Goal: Understand process/instructions

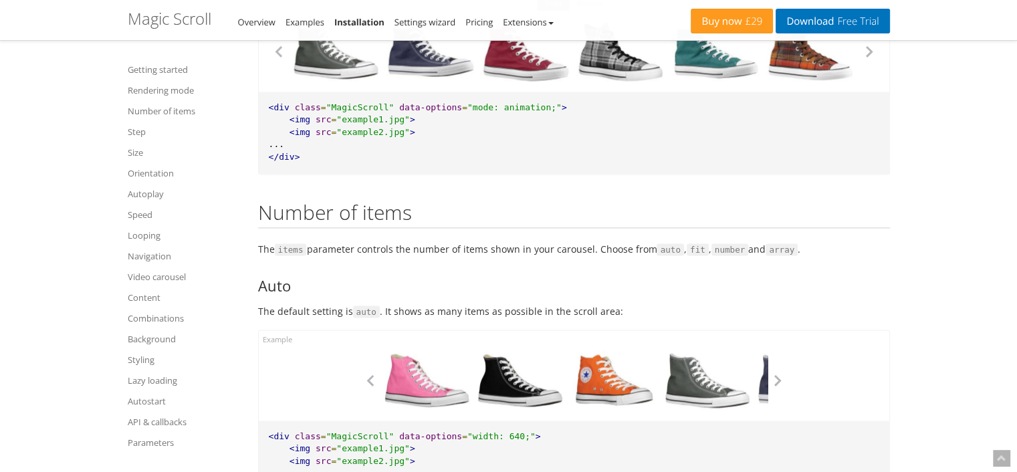
scroll to position [1873, 0]
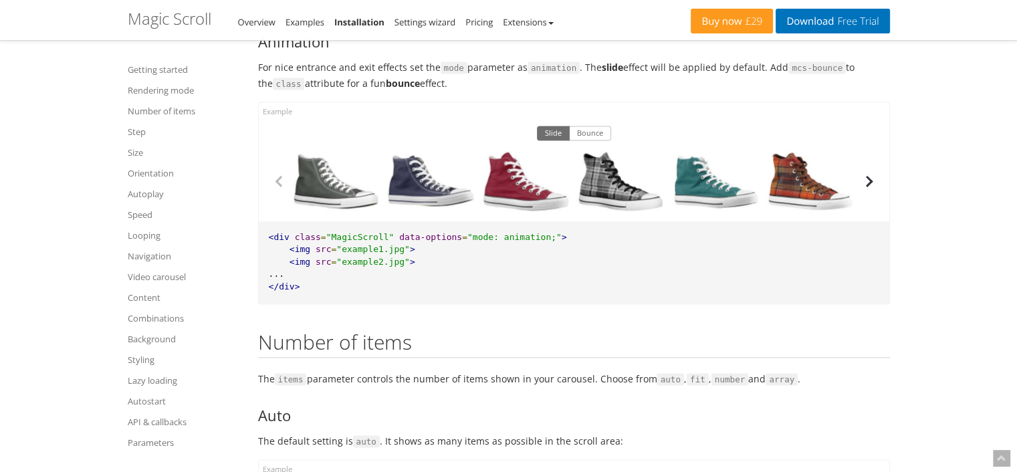
click at [874, 181] on button "button" at bounding box center [869, 181] width 20 height 20
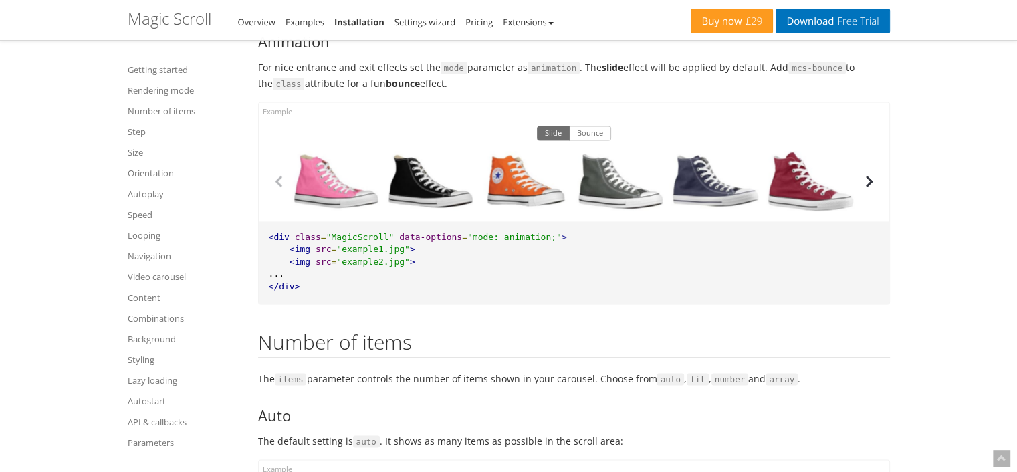
click at [874, 181] on button "button" at bounding box center [869, 181] width 20 height 20
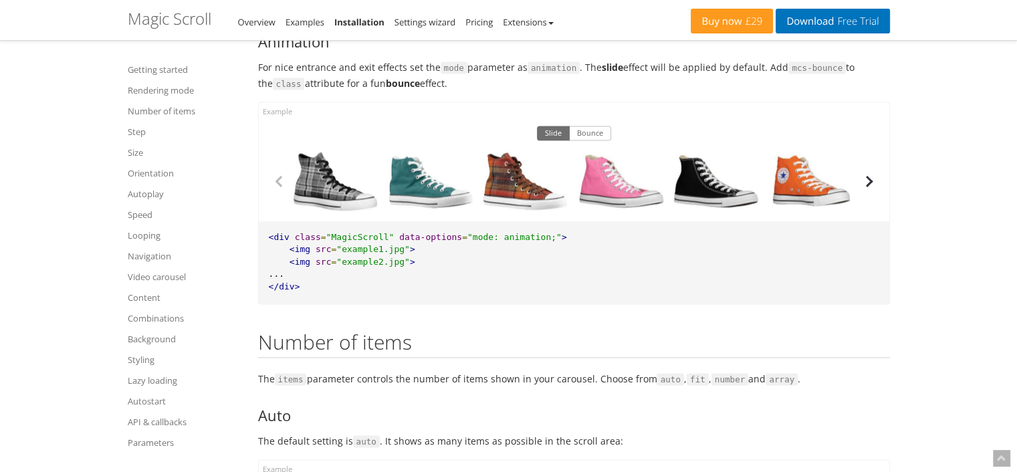
click at [874, 181] on button "button" at bounding box center [869, 181] width 20 height 20
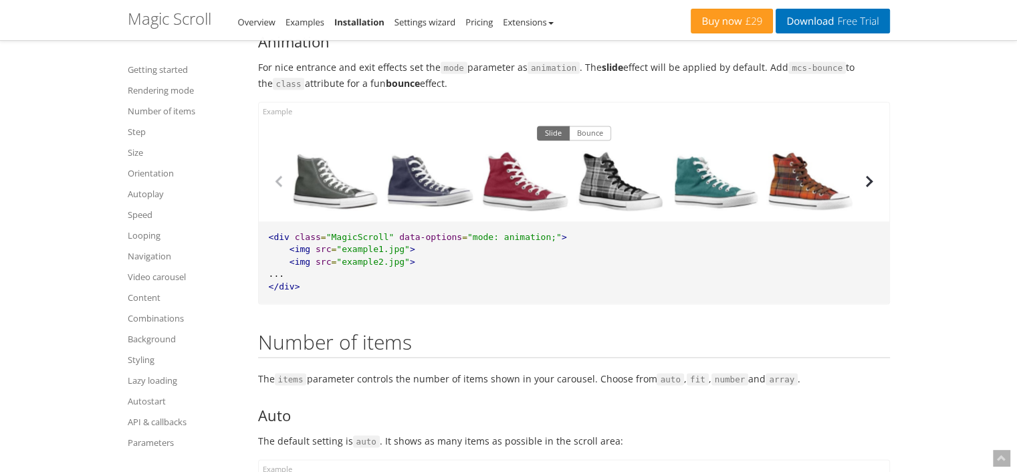
click at [874, 181] on button "button" at bounding box center [869, 181] width 20 height 20
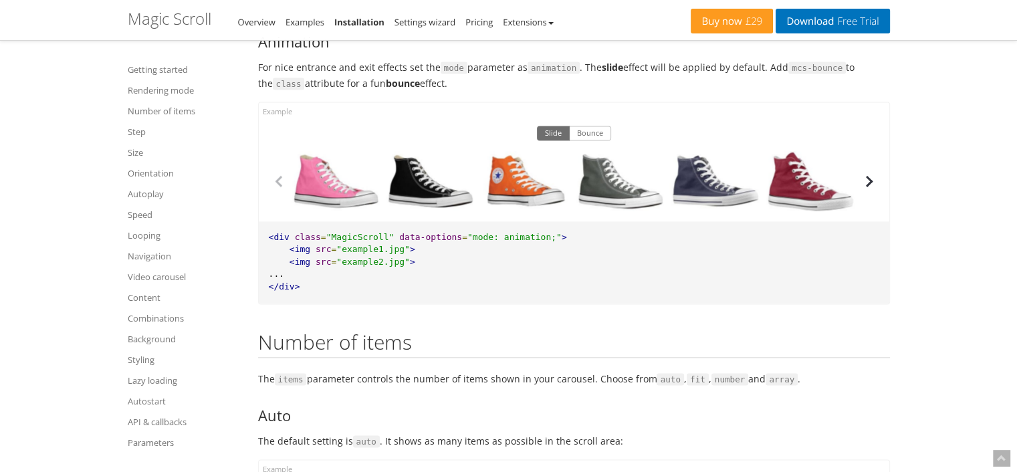
click at [874, 181] on button "button" at bounding box center [869, 181] width 20 height 20
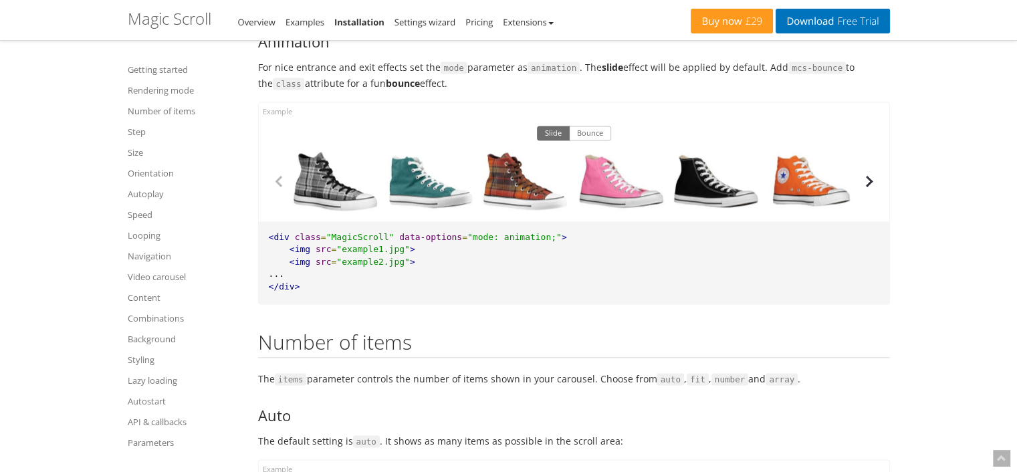
click at [874, 181] on button "button" at bounding box center [869, 181] width 20 height 20
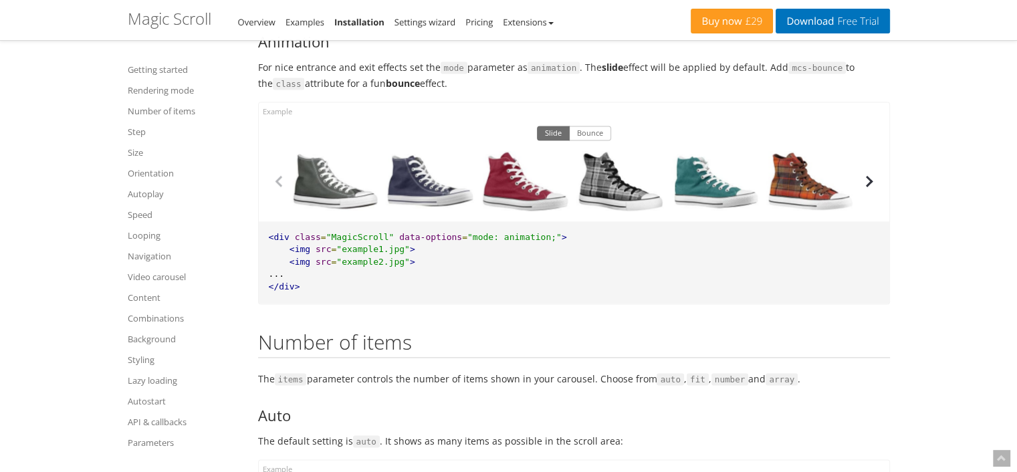
click at [874, 181] on button "button" at bounding box center [869, 181] width 20 height 20
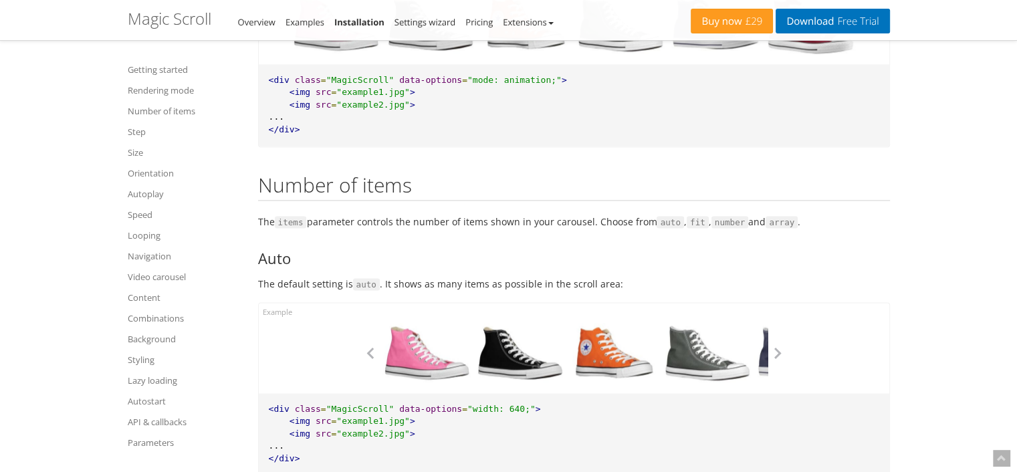
scroll to position [2207, 0]
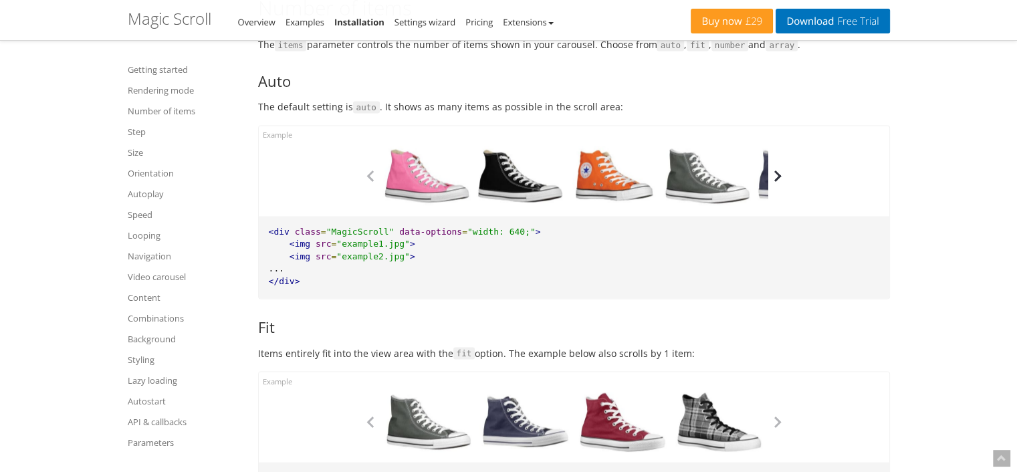
click at [783, 177] on button "button" at bounding box center [778, 176] width 20 height 20
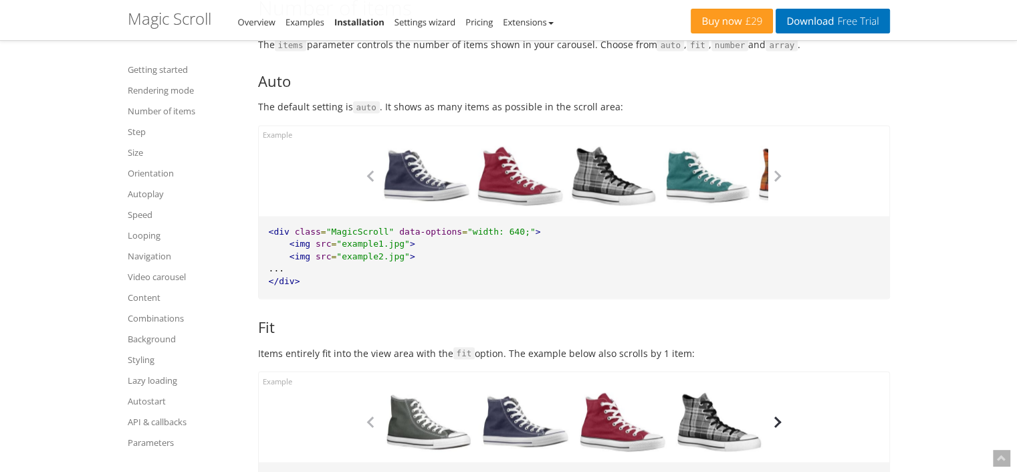
click at [781, 423] on button "button" at bounding box center [778, 422] width 20 height 20
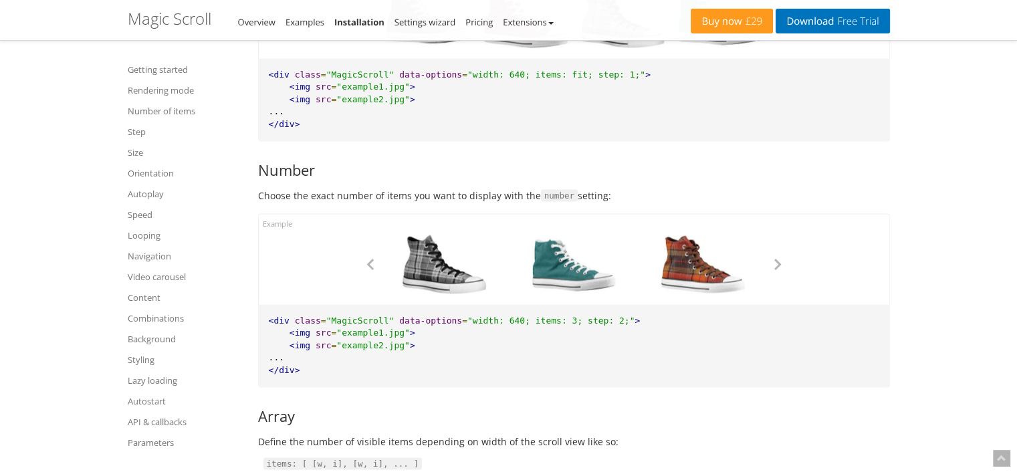
scroll to position [2608, 0]
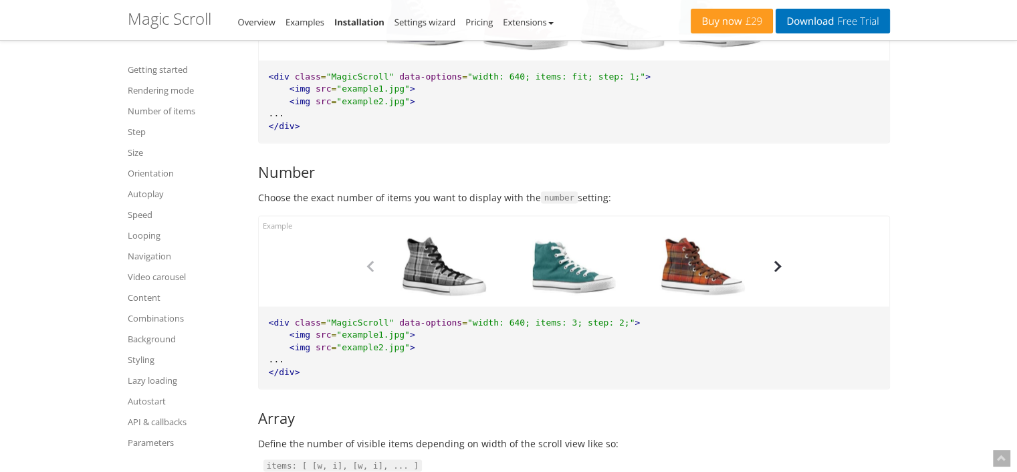
click at [785, 272] on button "button" at bounding box center [778, 267] width 20 height 20
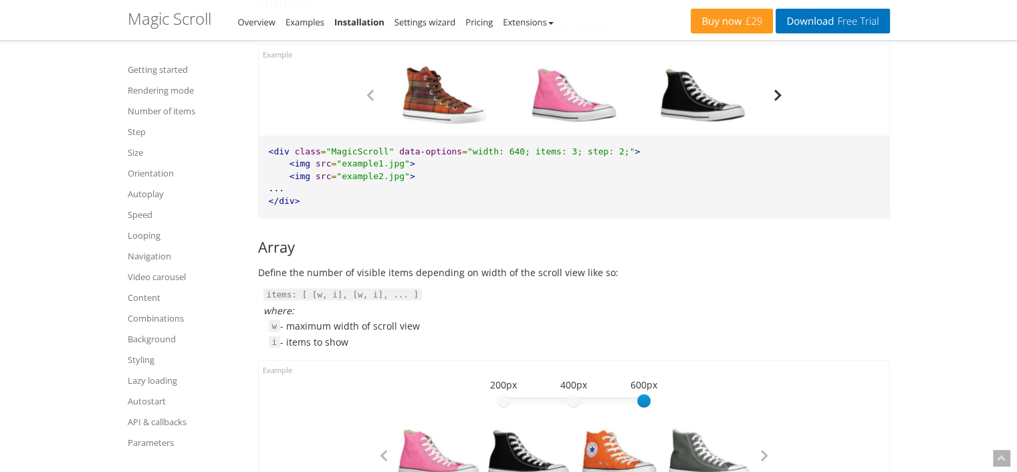
scroll to position [3010, 0]
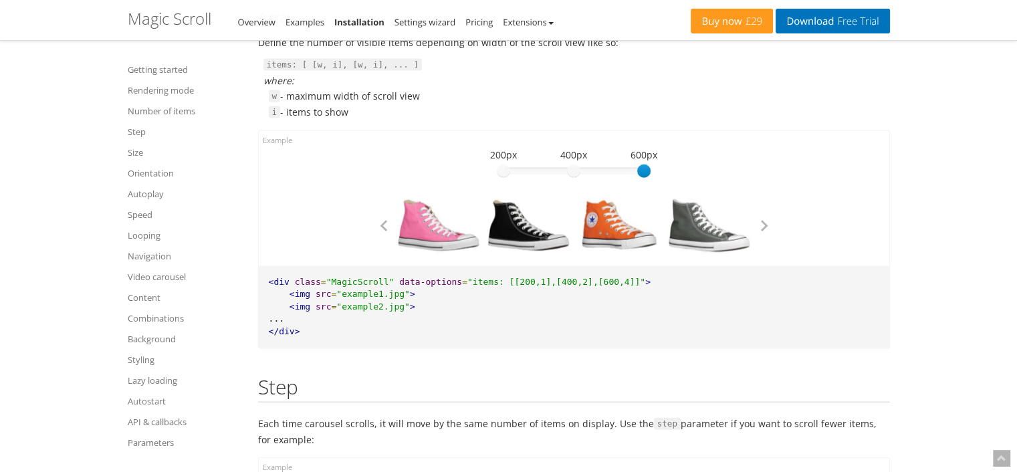
drag, startPoint x: 643, startPoint y: 167, endPoint x: 662, endPoint y: 173, distance: 19.7
click at [662, 173] on div "600 200px 400px 600px 600" at bounding box center [573, 203] width 401 height 105
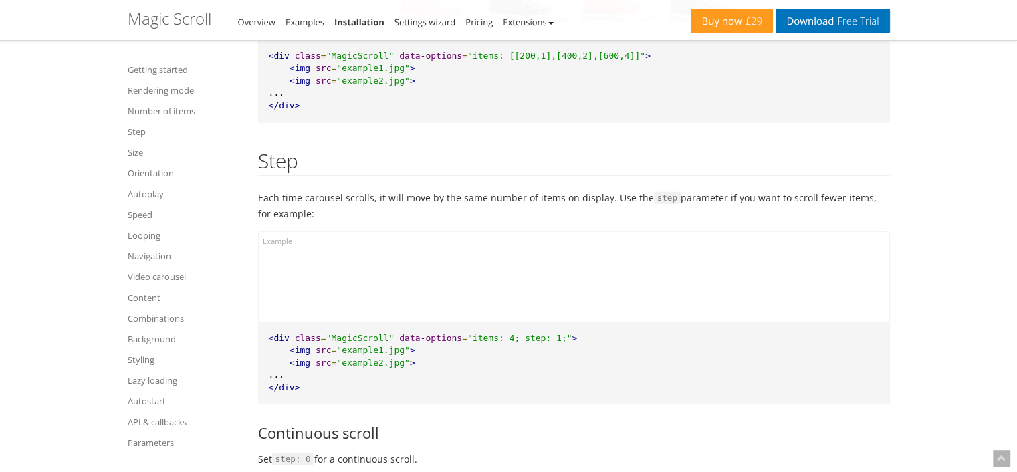
scroll to position [3344, 0]
